Goal: Use online tool/utility: Utilize a website feature to perform a specific function

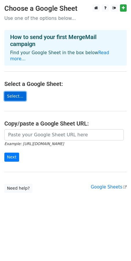
click at [11, 92] on link "Select..." at bounding box center [15, 96] width 22 height 9
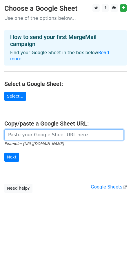
click at [37, 129] on input "url" at bounding box center [64, 134] width 120 height 11
paste input "https://docs.google.com/spreadsheets/d/1Wfba-BZ_nNsTTZZAX2E1Ie6txb_B96bF/edit?g…"
type input "https://docs.google.com/spreadsheets/d/1Wfba-BZ_nNsTTZZAX2E1Ie6txb_B96bF/edit?g…"
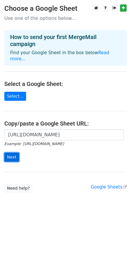
scroll to position [0, 0]
click at [13, 154] on input "Next" at bounding box center [11, 156] width 15 height 9
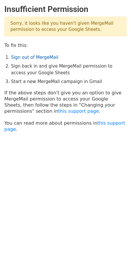
click at [16, 58] on link "Sign out of MergeMail" at bounding box center [34, 57] width 47 height 5
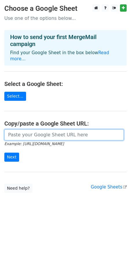
click at [19, 129] on input "url" at bounding box center [64, 134] width 120 height 11
type input "https://docs.google.com/spreadsheets/d/1Wfba-BZ_nNsTTZZAX2E1Ie6txb_B96bF/edit?g…"
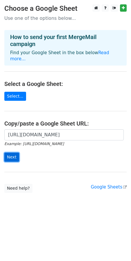
click at [11, 152] on input "Next" at bounding box center [11, 156] width 15 height 9
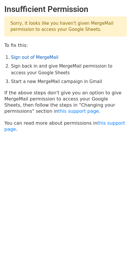
click at [27, 58] on link "Sign out of MergeMail" at bounding box center [34, 57] width 47 height 5
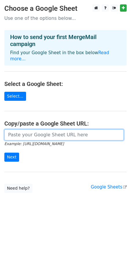
click at [54, 130] on input "url" at bounding box center [64, 134] width 120 height 11
paste input "https://docs.google.com/spreadsheets/d/1Wfba-BZ_nNsTTZZAX2E1Ie6txb_B96bF/edit?u…"
type input "https://docs.google.com/spreadsheets/d/1Wfba-BZ_nNsTTZZAX2E1Ie6txb_B96bF/edit?u…"
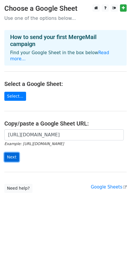
scroll to position [0, 0]
click at [15, 154] on input "Next" at bounding box center [11, 156] width 15 height 9
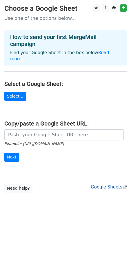
click at [101, 184] on link "Google Sheets" at bounding box center [109, 186] width 36 height 5
click at [108, 54] on link "Read more..." at bounding box center [59, 55] width 99 height 11
click at [19, 92] on link "Select..." at bounding box center [15, 96] width 22 height 9
